Goal: Information Seeking & Learning: Learn about a topic

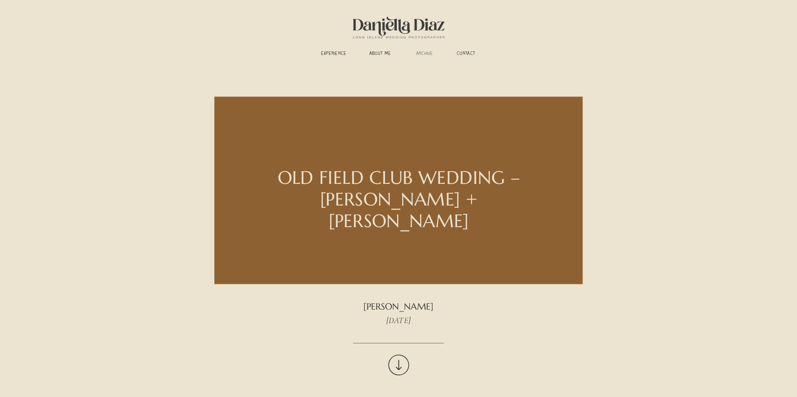
click at [426, 54] on h3 "ARCHIVE" at bounding box center [424, 54] width 28 height 7
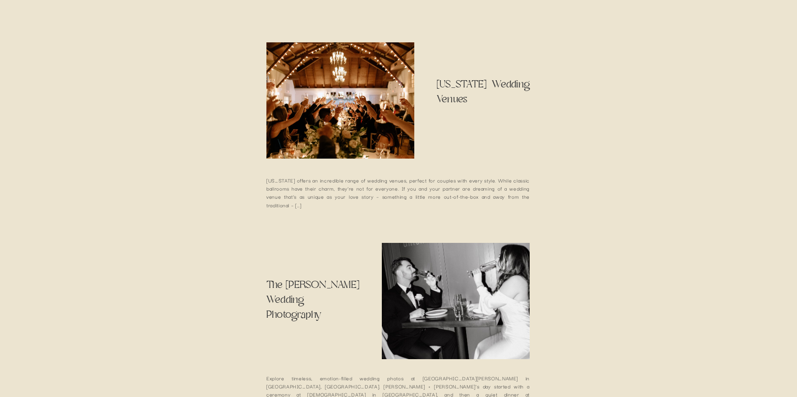
scroll to position [1350, 0]
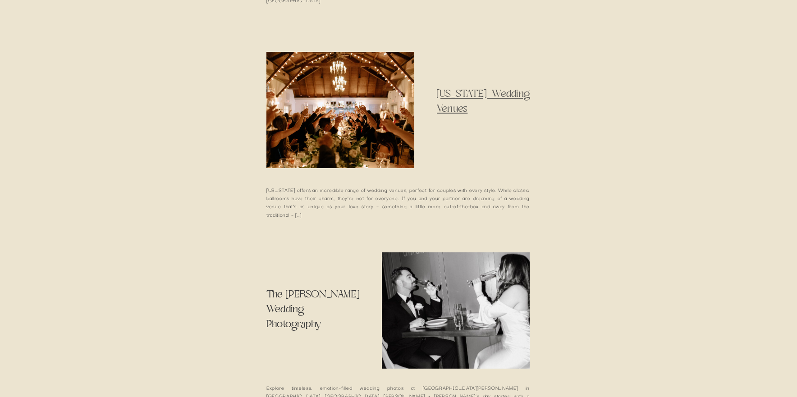
click at [478, 93] on link "[US_STATE] Wedding Venues" at bounding box center [483, 101] width 93 height 28
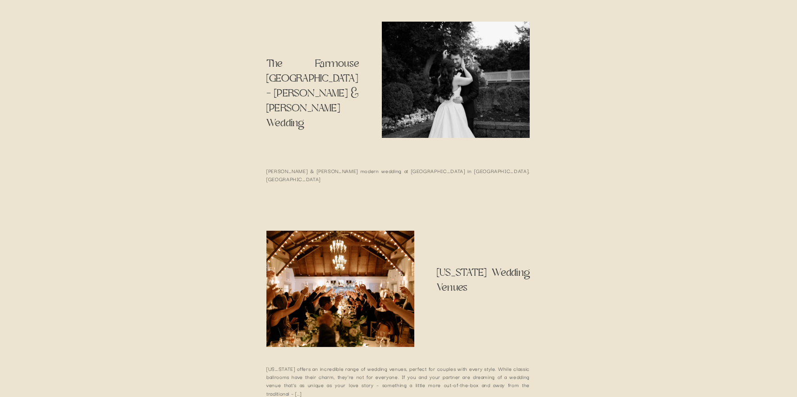
scroll to position [1172, 0]
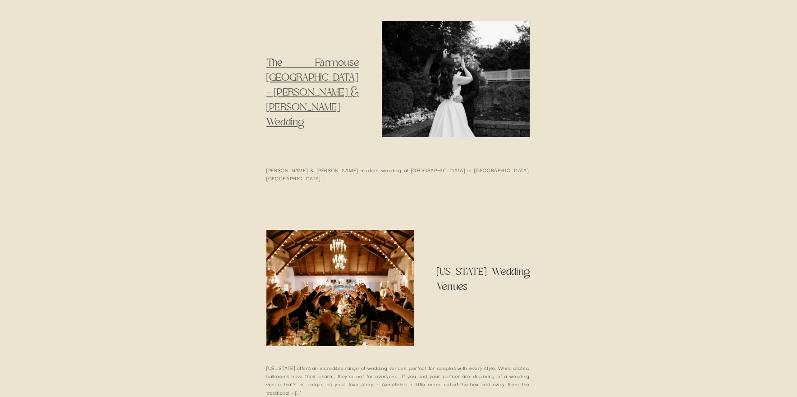
click at [316, 88] on link "The Farmouse [GEOGRAPHIC_DATA] – [PERSON_NAME] & [PERSON_NAME] Wedding" at bounding box center [312, 92] width 93 height 73
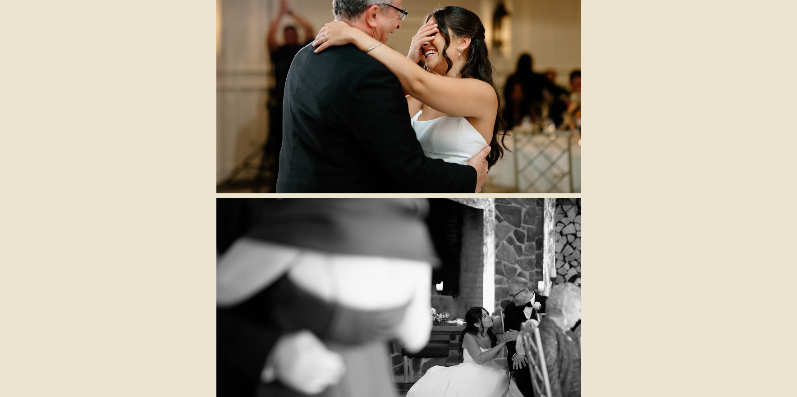
scroll to position [9982, 0]
